Goal: Ask a question

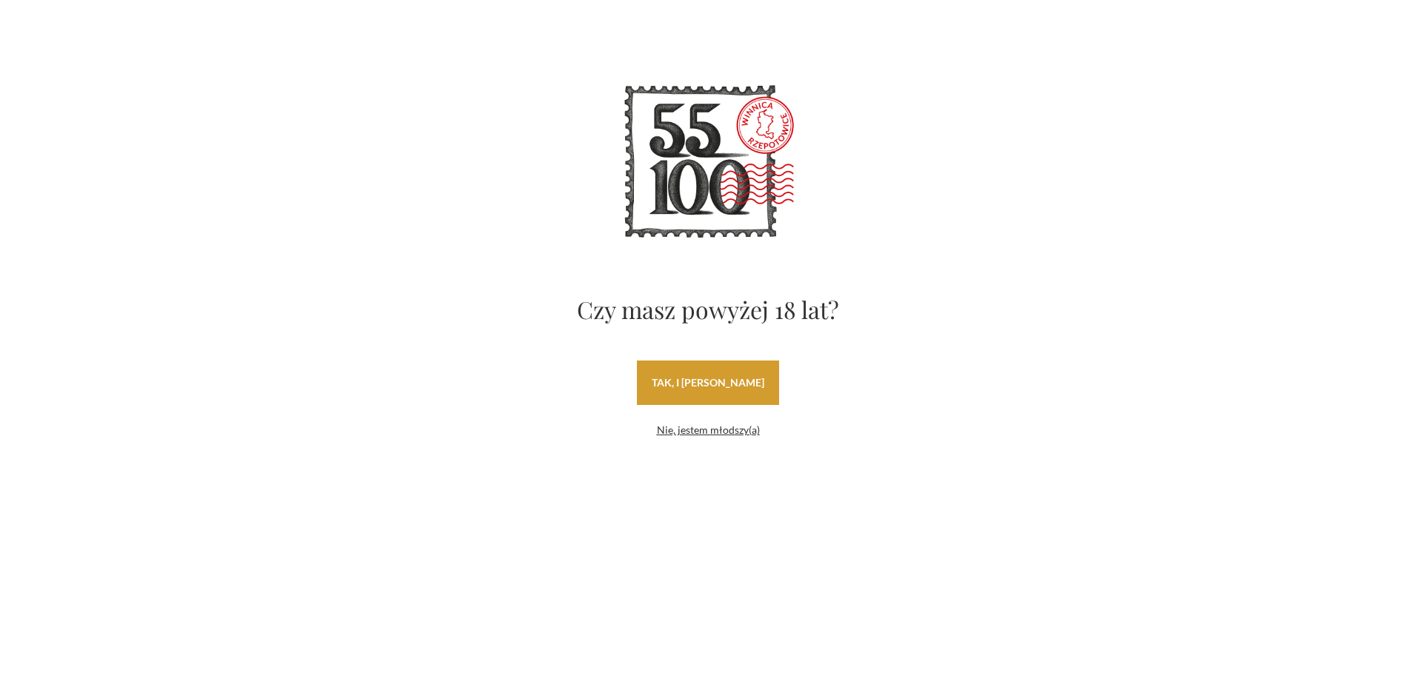
click at [746, 373] on link "tak, i uwielbiam wino" at bounding box center [708, 383] width 142 height 44
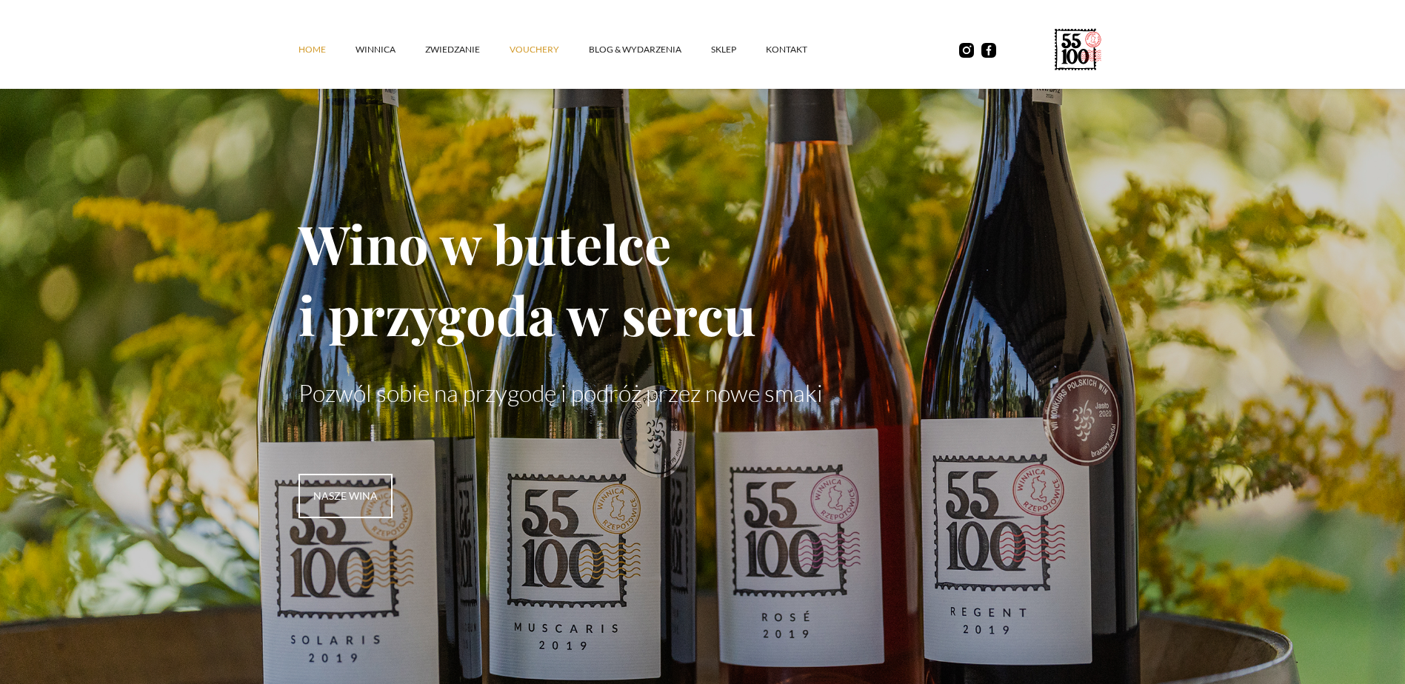
click at [537, 52] on link "vouchery" at bounding box center [549, 49] width 79 height 44
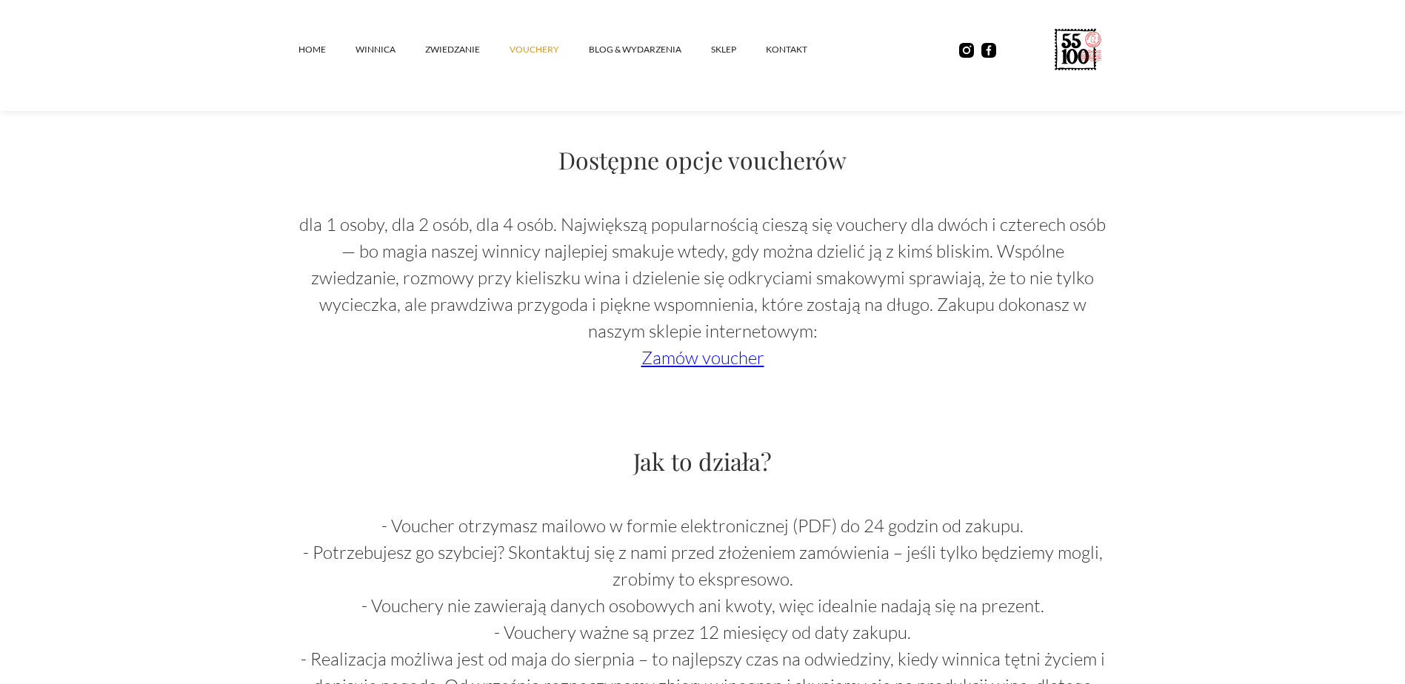
scroll to position [1037, 0]
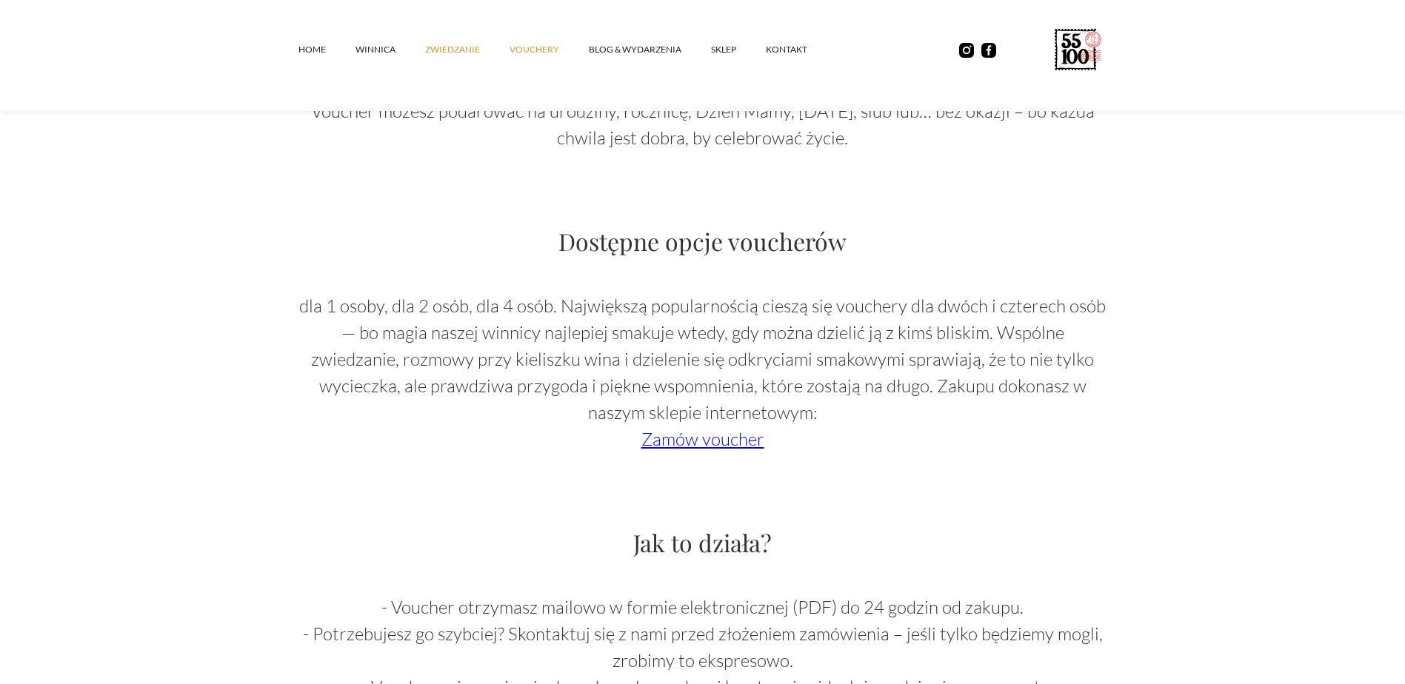
click at [455, 40] on link "ZWIEDZANIE" at bounding box center [467, 49] width 84 height 44
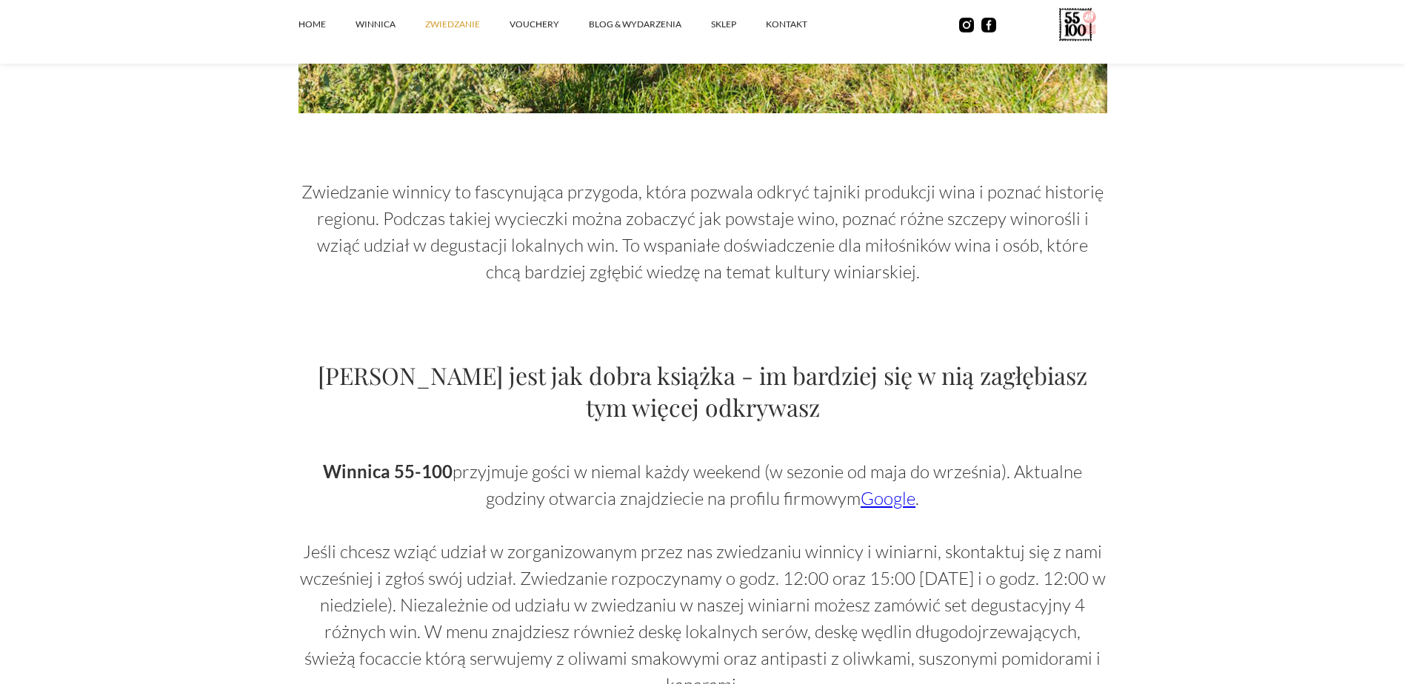
scroll to position [741, 0]
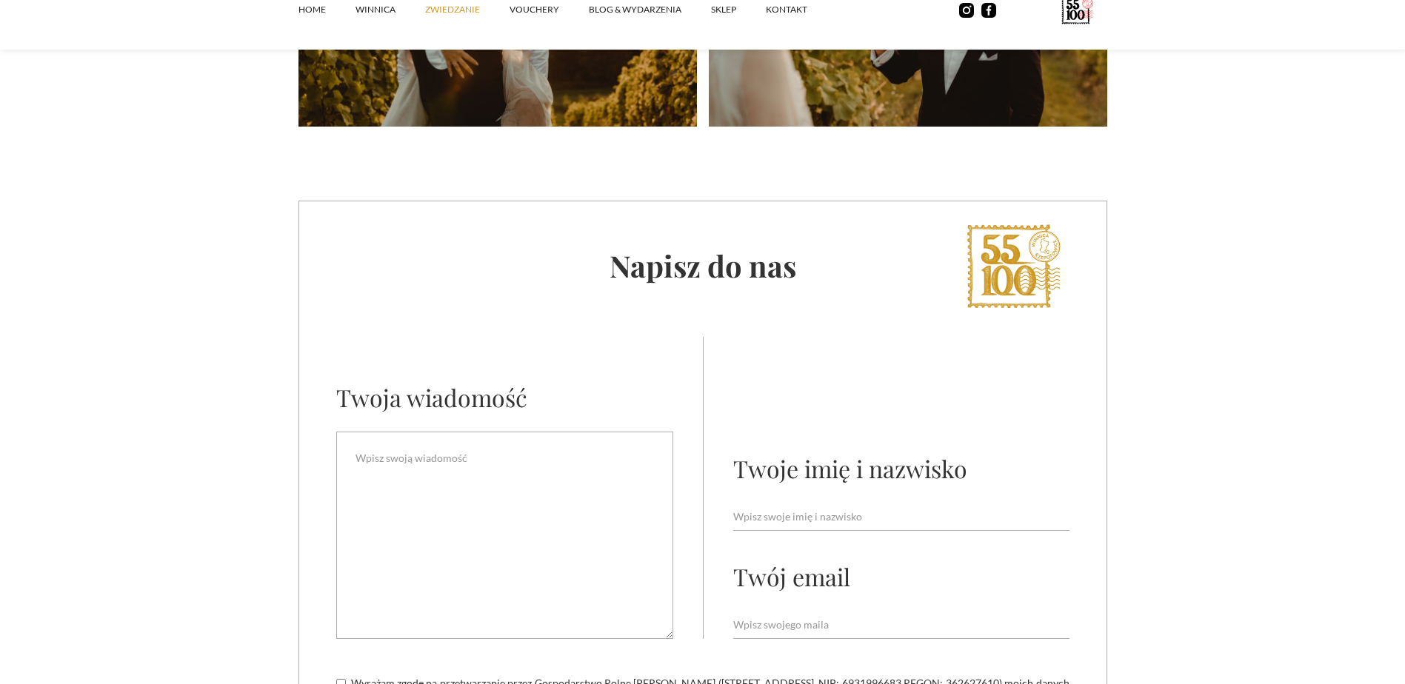
scroll to position [3999, 0]
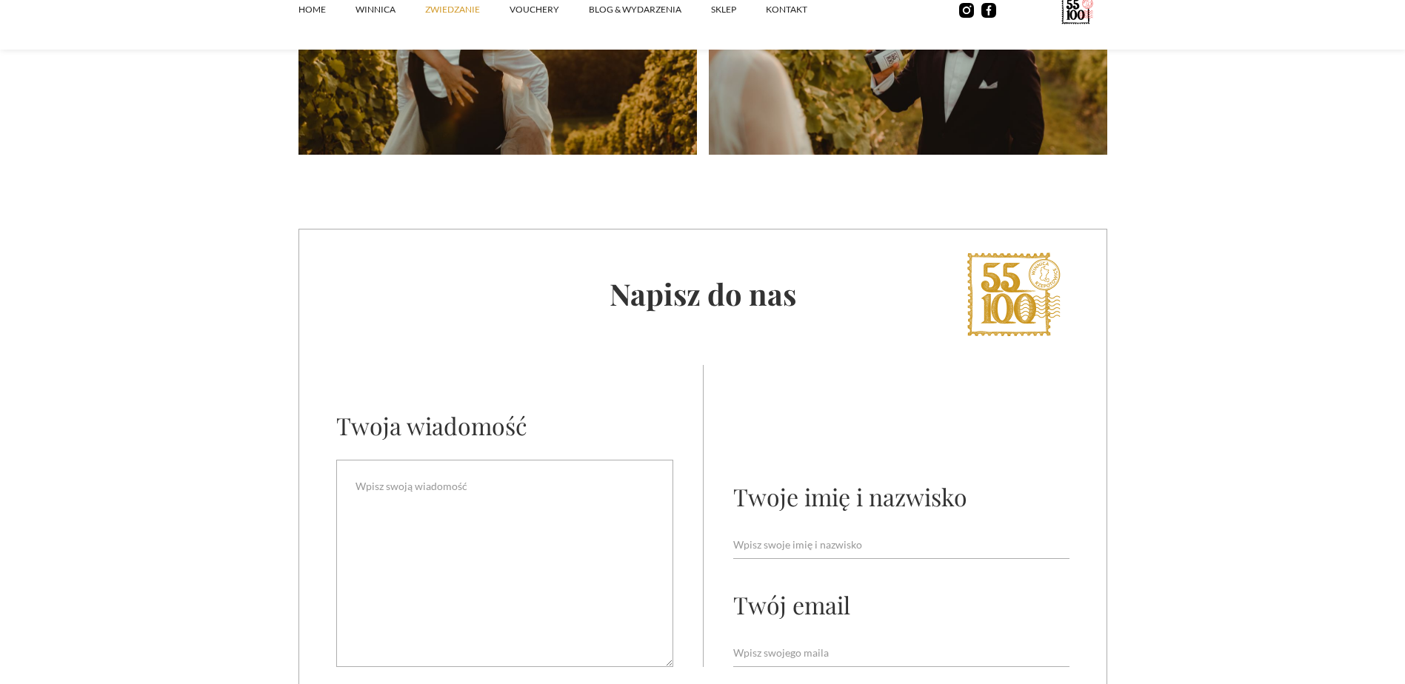
click at [784, 481] on div "Twoje imię i nazwisko" at bounding box center [850, 497] width 234 height 32
click at [781, 531] on input "Email Form" at bounding box center [901, 545] width 336 height 28
type input "Paweł Milnicki"
click at [815, 607] on div "Twoje imię i nazwisko Paweł Milnicki Twój email" at bounding box center [901, 516] width 336 height 302
click at [823, 643] on form "Twoja wiadomość Twoje imię i nazwisko Paweł Milnicki Twój email Wyrażam zgodę n…" at bounding box center [702, 582] width 807 height 435
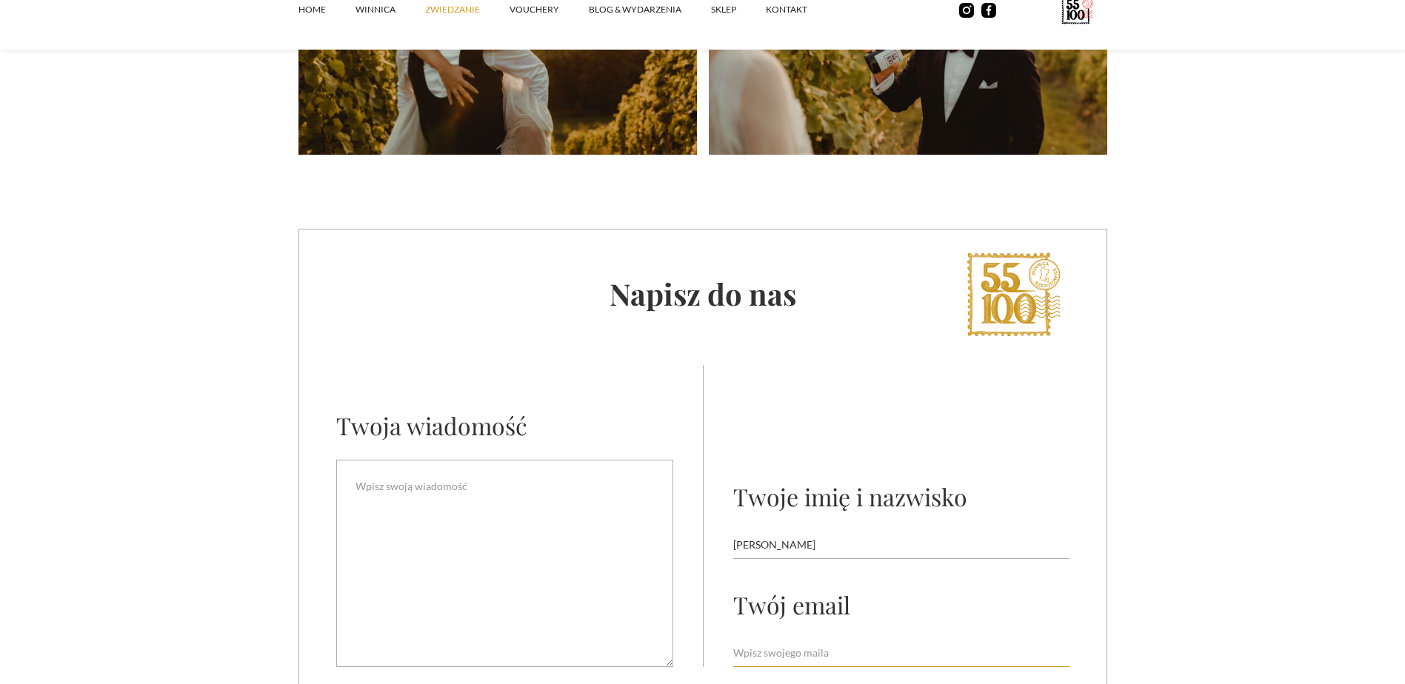
click at [828, 639] on input "Email Form" at bounding box center [901, 653] width 336 height 28
type input "pawelmilnicki@gmail.com"
click at [499, 502] on textarea "Email Form" at bounding box center [504, 563] width 337 height 207
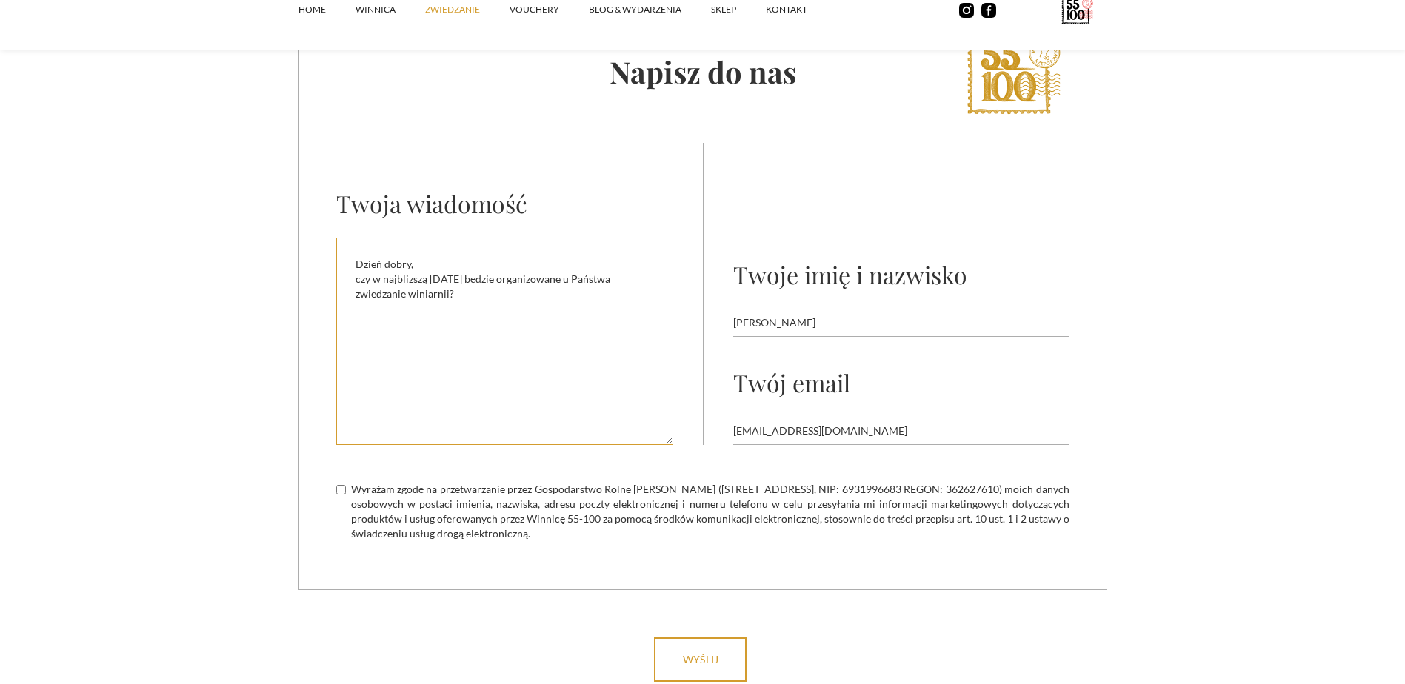
type textarea "Dzień dobry, czy w najblizszą sobotę będzie organizowane u Państwa zwiedzanie w…"
click at [344, 482] on label "Wyrażam zgodę na przetwarzanie przez Gospodarstwo Rolne [PERSON_NAME] ([STREET_…" at bounding box center [702, 511] width 733 height 59
click at [344, 485] on input "Wyrażam zgodę na przetwarzanie przez Gospodarstwo Rolne [PERSON_NAME] ([STREET_…" at bounding box center [341, 490] width 10 height 10
checkbox input "true"
click at [723, 638] on input "wyślij" at bounding box center [700, 660] width 93 height 44
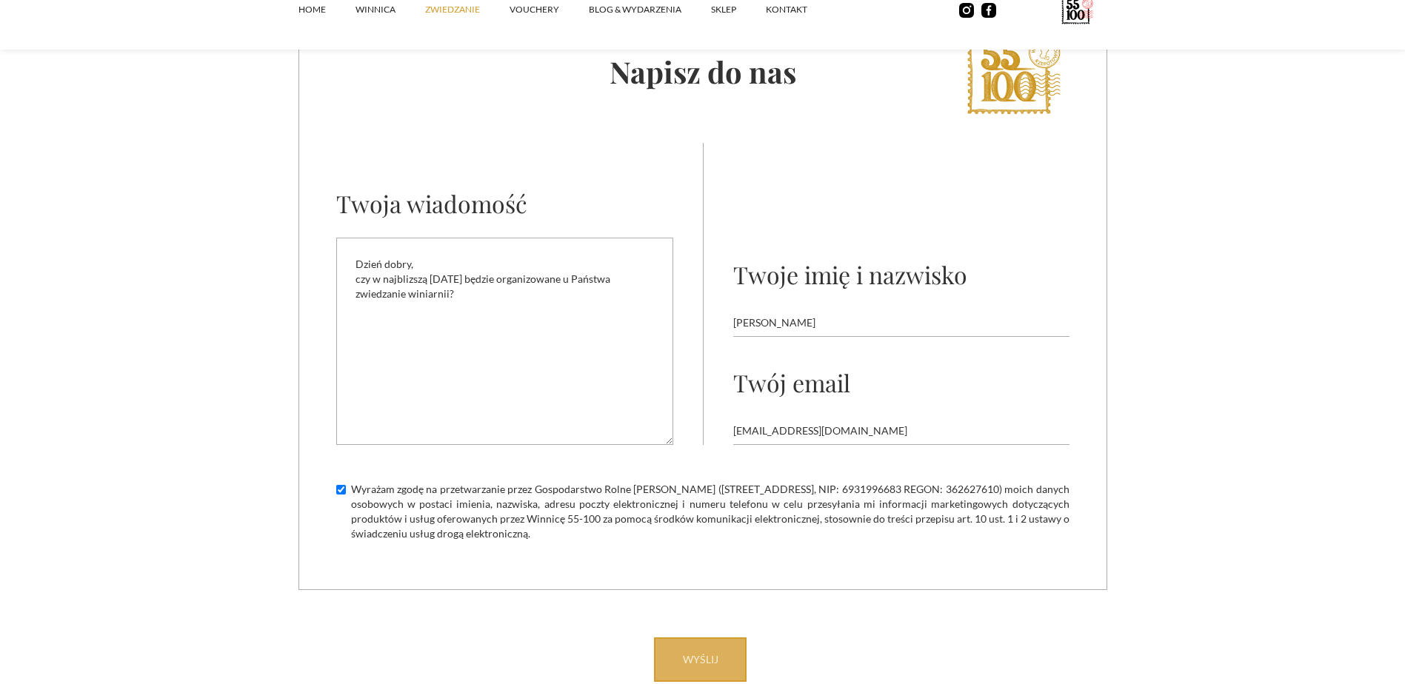
type input "Please wait..."
